Goal: Entertainment & Leisure: Consume media (video, audio)

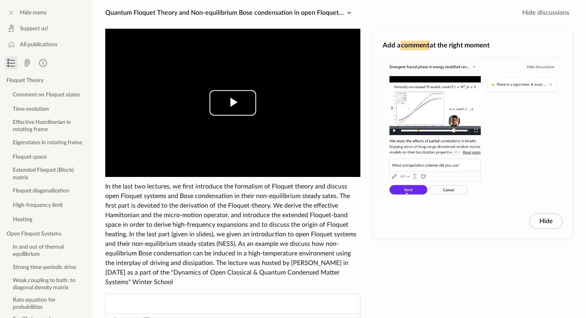
click at [233, 103] on span "Video Player" at bounding box center [233, 103] width 0 height 0
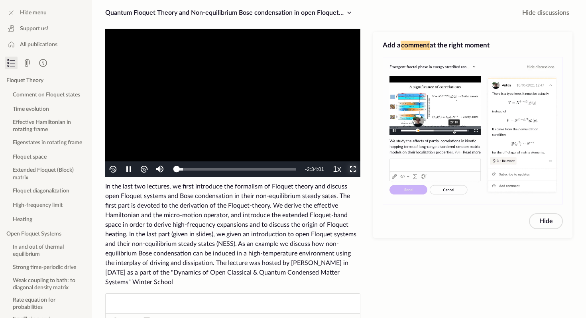
click at [353, 169] on span "Video Player" at bounding box center [353, 169] width 0 height 0
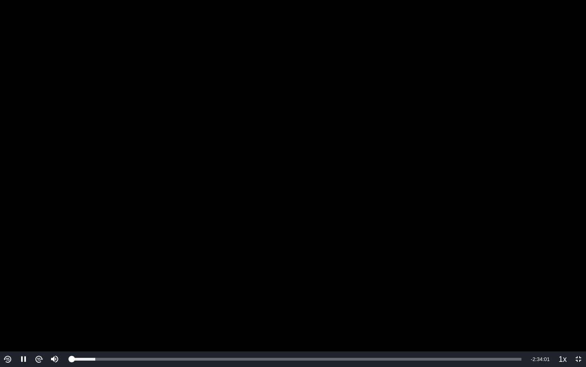
click at [359, 201] on video "To view this video please enable JavaScript, and consider upgrading to a web br…" at bounding box center [293, 183] width 586 height 367
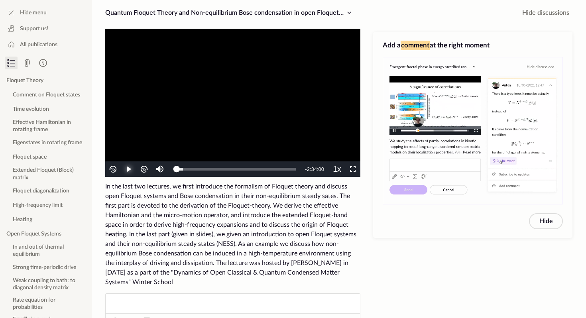
click at [129, 169] on span "Video Player" at bounding box center [129, 169] width 0 height 0
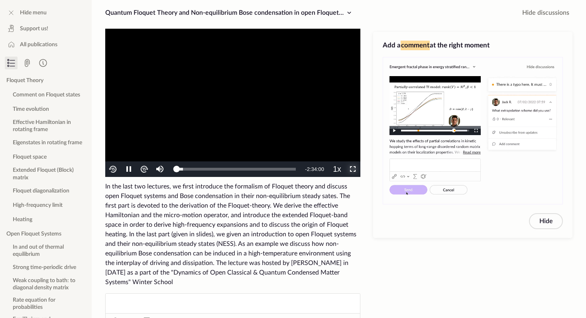
click at [353, 169] on span "Video Player" at bounding box center [353, 169] width 0 height 0
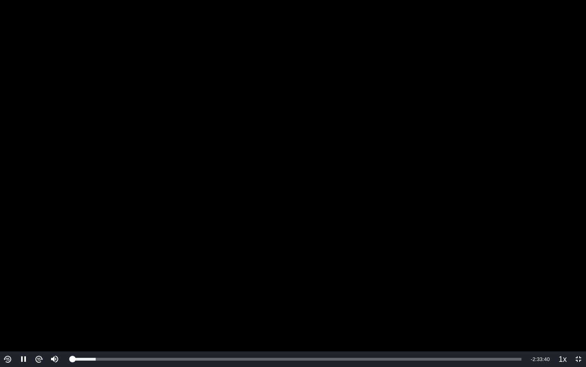
click at [41, 318] on img "Video Player" at bounding box center [38, 358] width 9 height 9
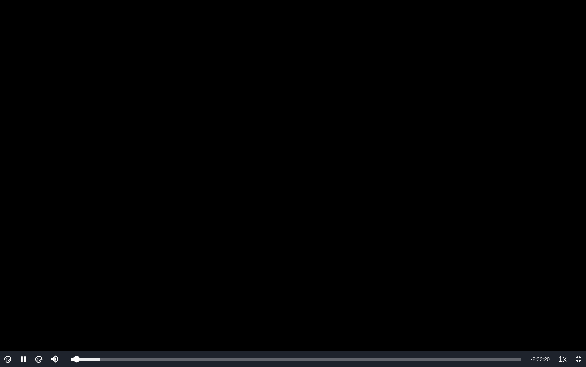
click at [41, 318] on img "Video Player" at bounding box center [38, 358] width 9 height 9
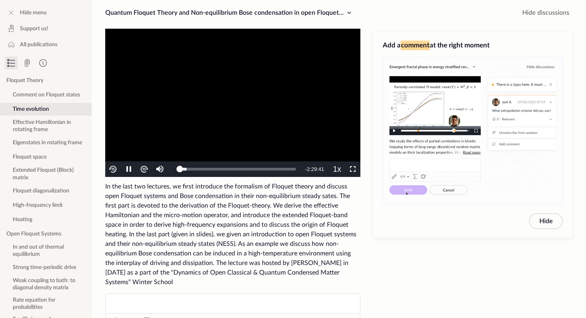
click at [192, 109] on video "To view this video please enable JavaScript, and consider upgrading to a web br…" at bounding box center [232, 103] width 255 height 148
